Goal: Browse casually

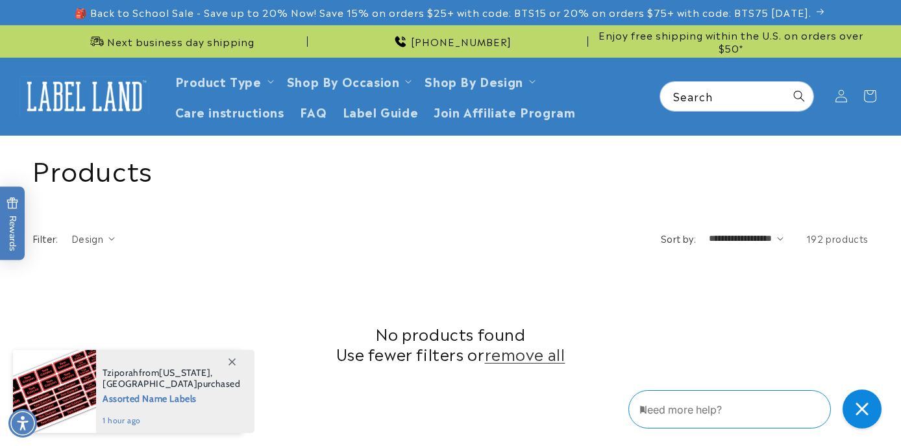
scroll to position [552, 0]
